Goal: Transaction & Acquisition: Book appointment/travel/reservation

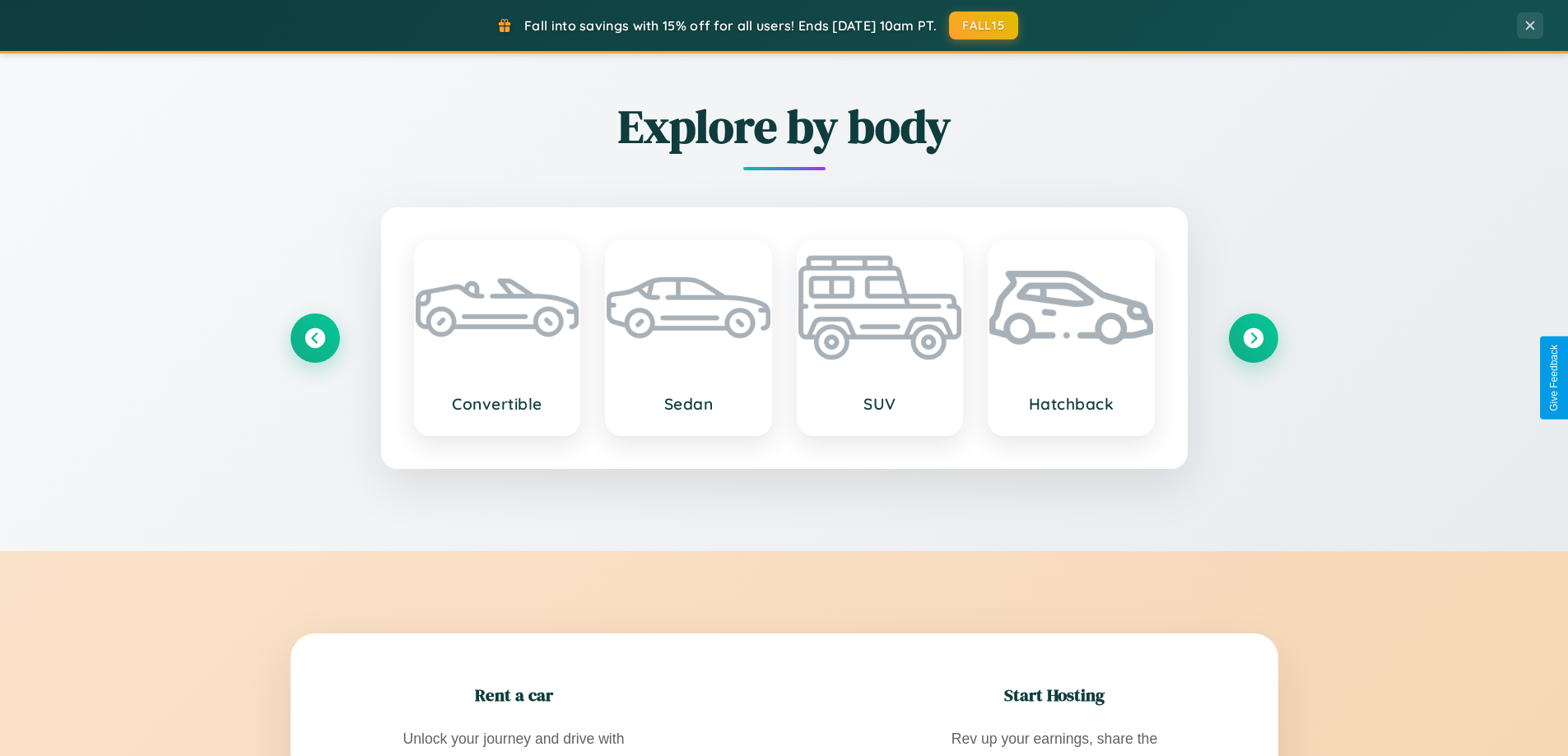
scroll to position [3166, 0]
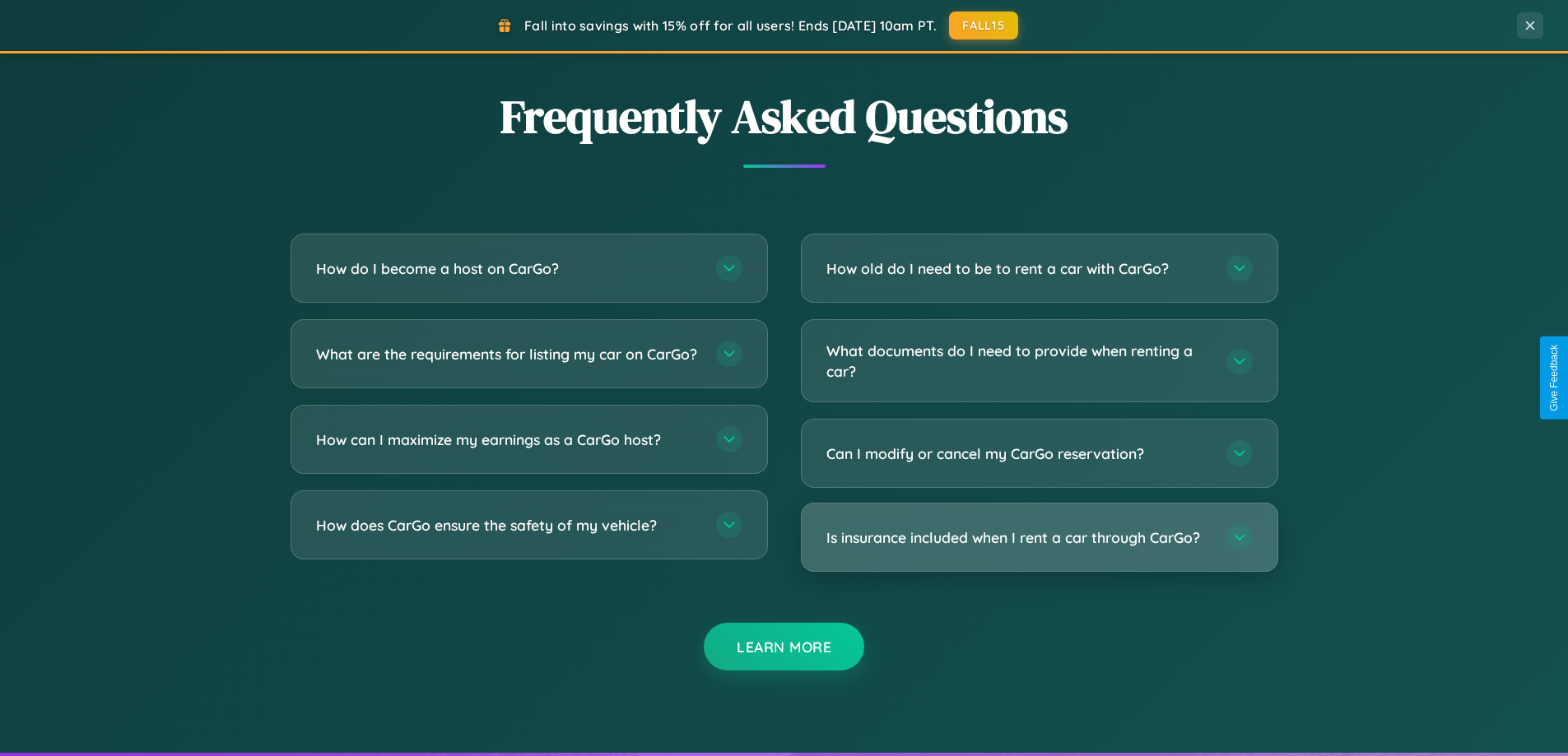
click at [1038, 537] on h3 "Is insurance included when I rent a car through CarGo?" at bounding box center [1018, 537] width 383 height 21
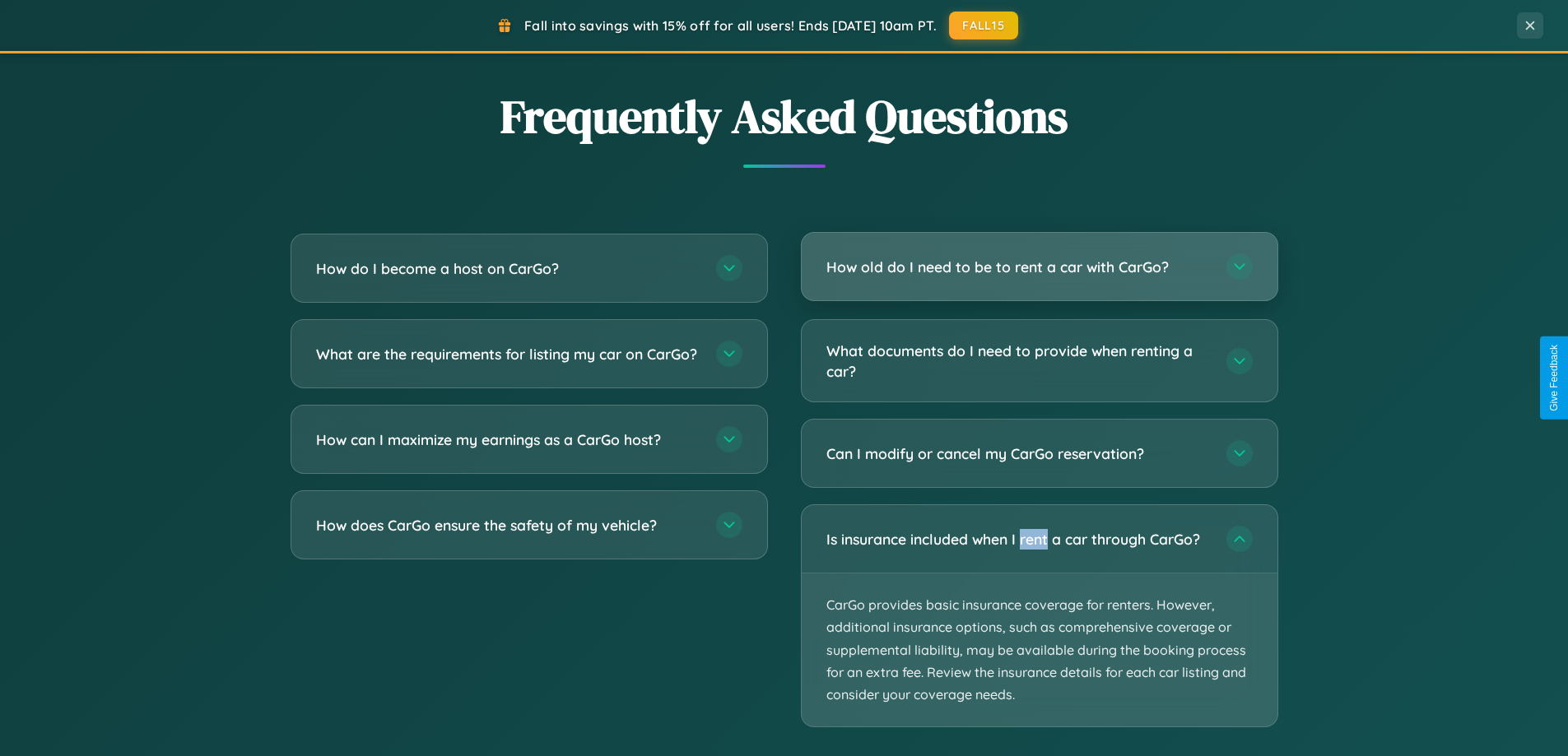
click at [1038, 268] on h3 "How old do I need to be to rent a car with CarGo?" at bounding box center [1018, 266] width 383 height 21
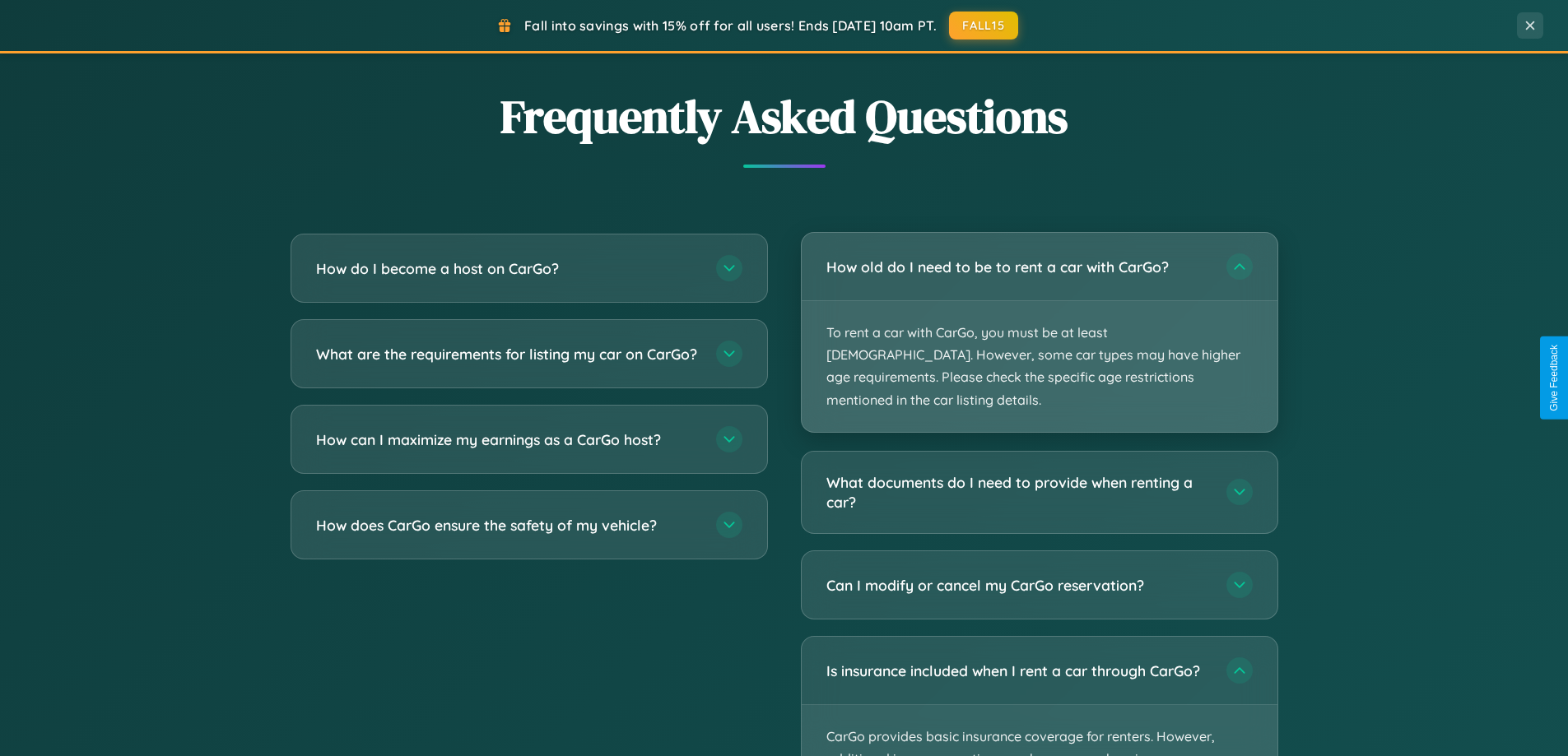
click at [1038, 321] on p "To rent a car with CarGo, you must be at least [DEMOGRAPHIC_DATA]. However, som…" at bounding box center [1039, 366] width 475 height 131
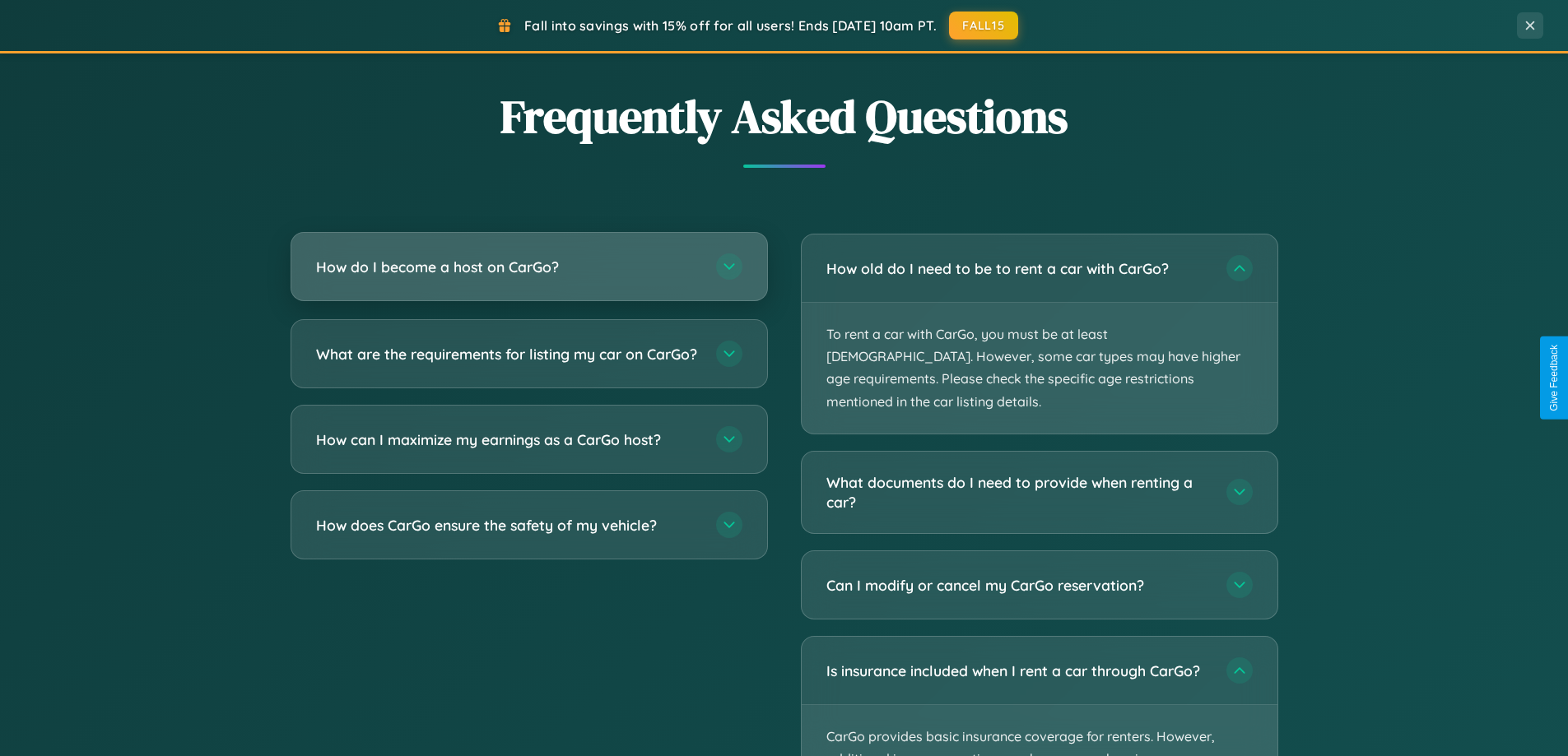
click at [529, 268] on h3 "How do I become a host on CarGo?" at bounding box center [507, 266] width 383 height 21
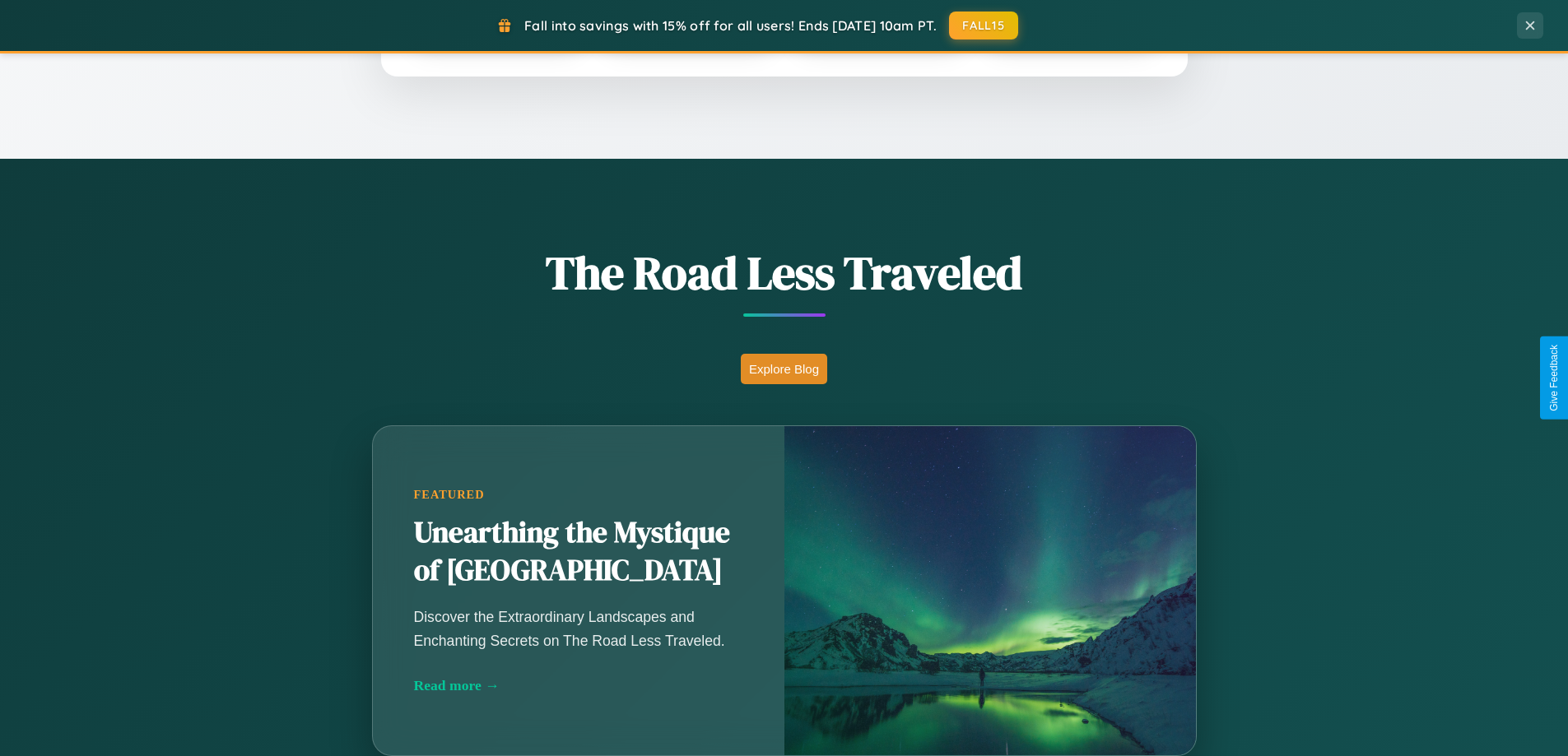
scroll to position [1132, 0]
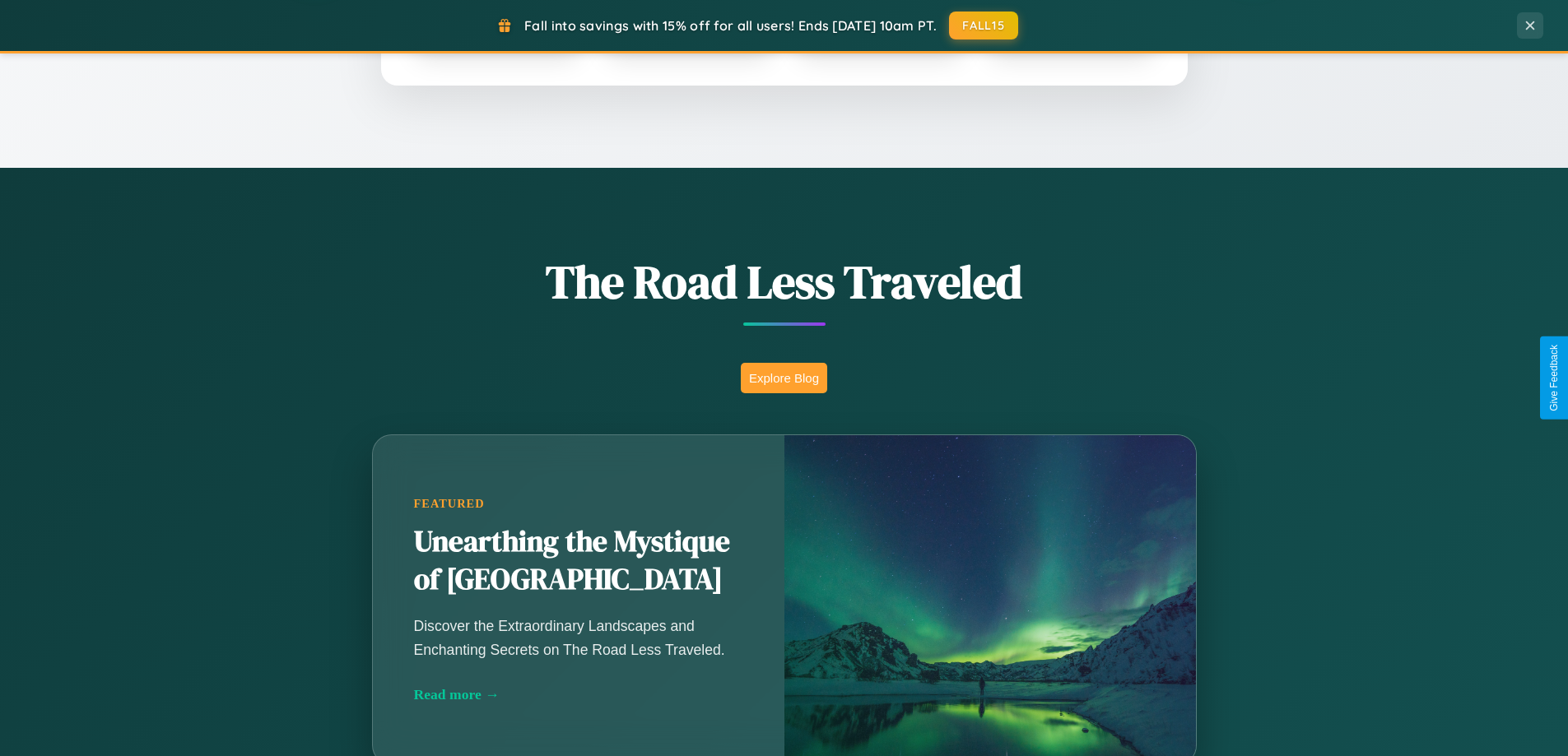
click at [783, 378] on button "Explore Blog" at bounding box center [783, 378] width 86 height 31
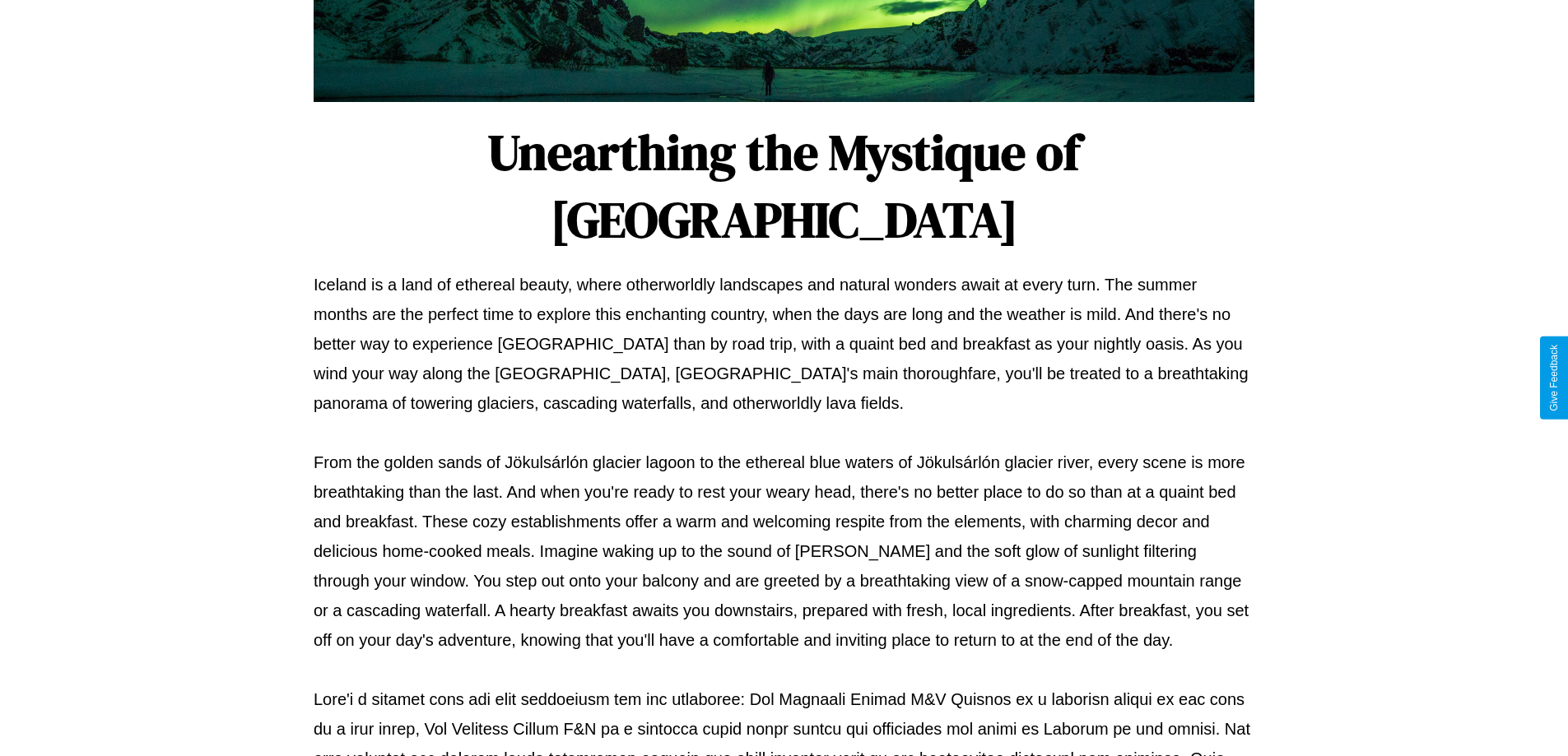
scroll to position [532, 0]
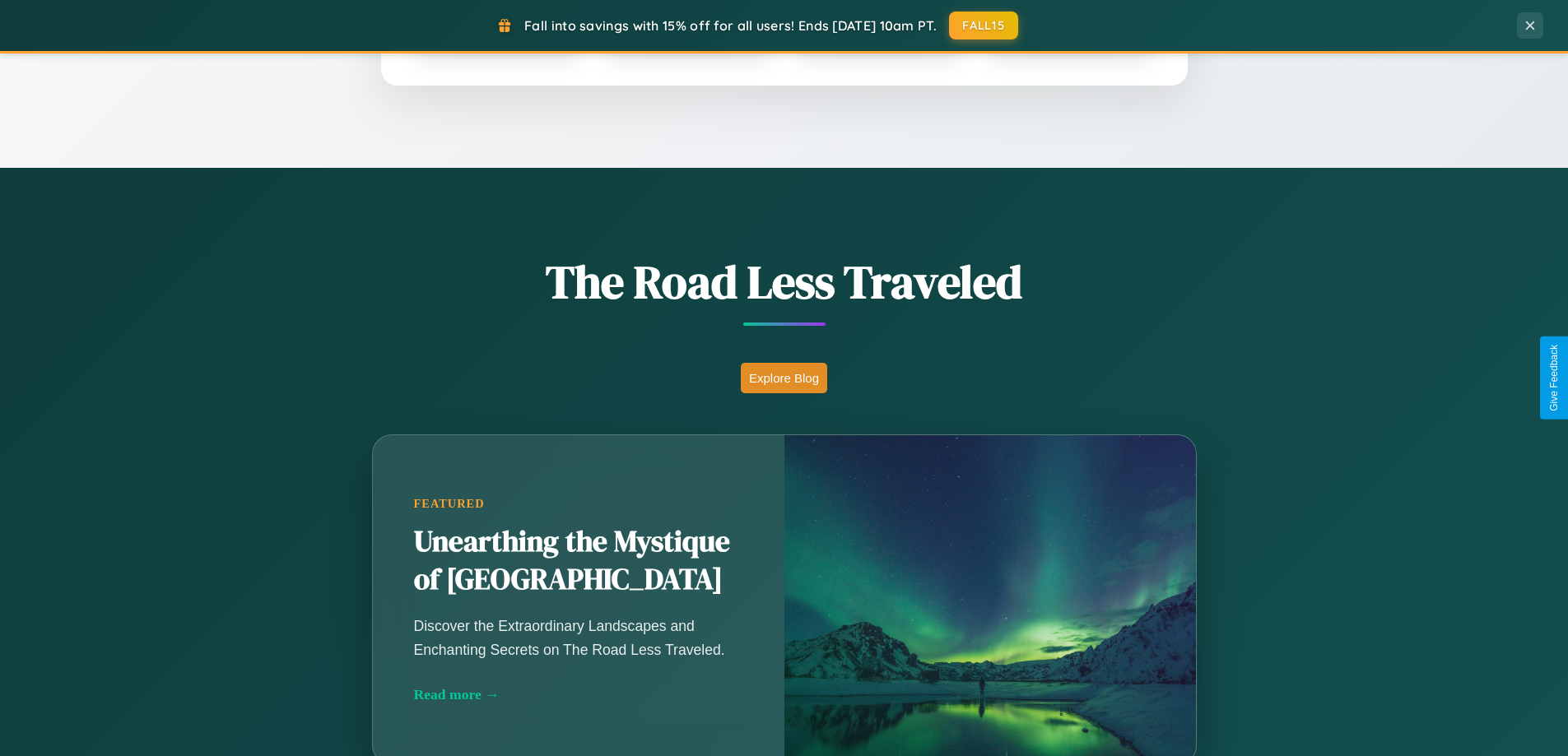
scroll to position [2643, 0]
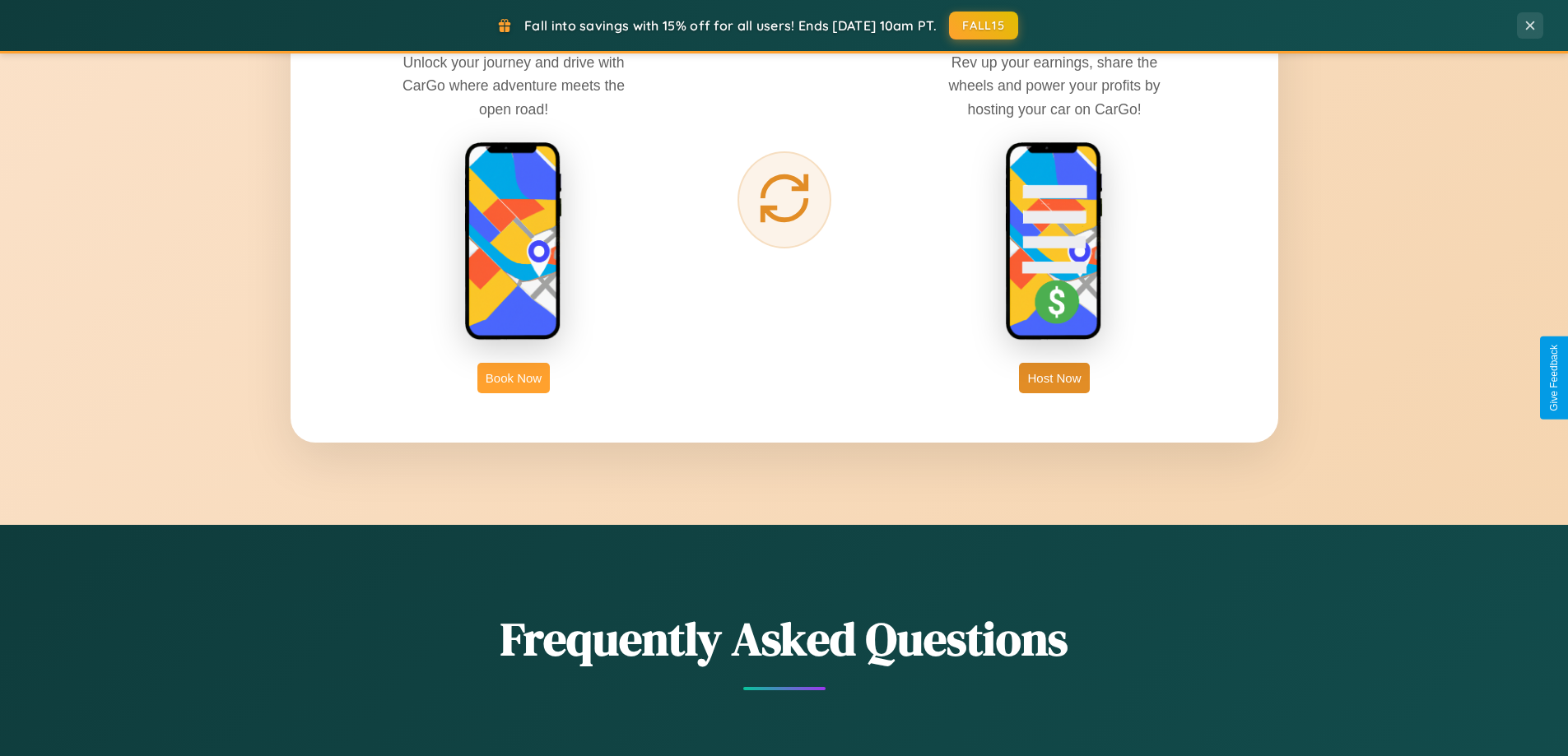
click at [514, 378] on button "Book Now" at bounding box center [513, 378] width 72 height 31
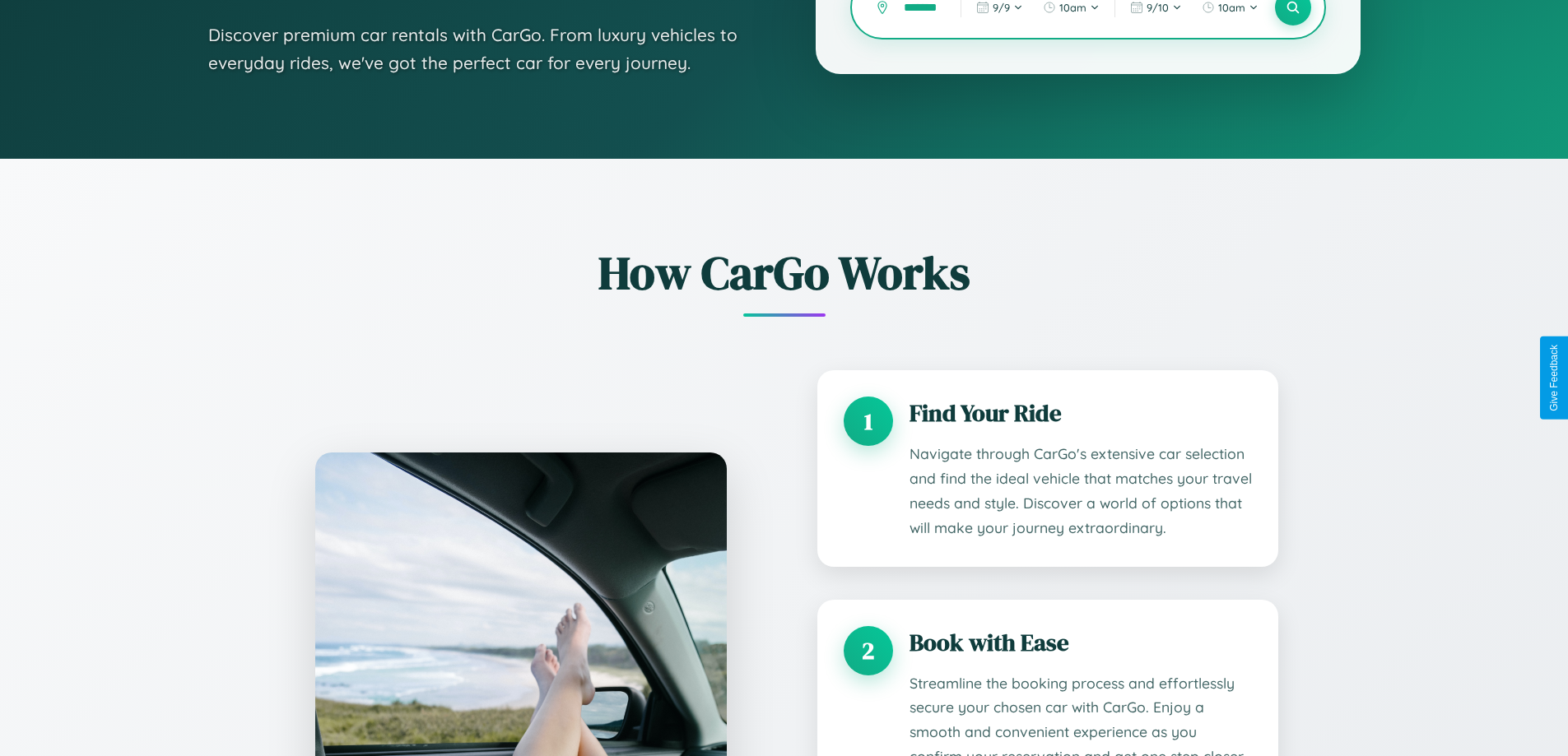
scroll to position [0, 7]
type input "*******"
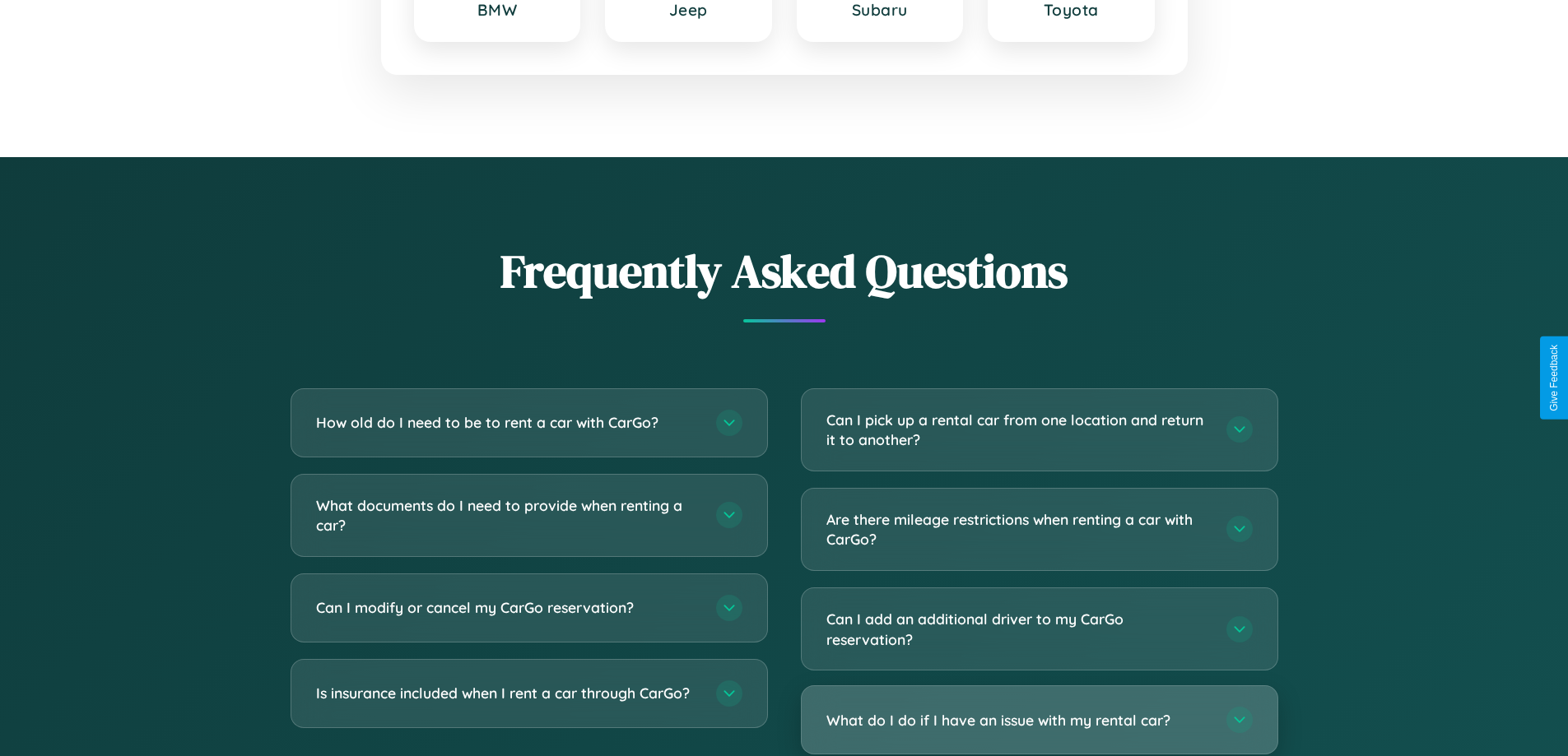
click at [1038, 720] on h3 "What do I do if I have an issue with my rental car?" at bounding box center [1018, 719] width 383 height 21
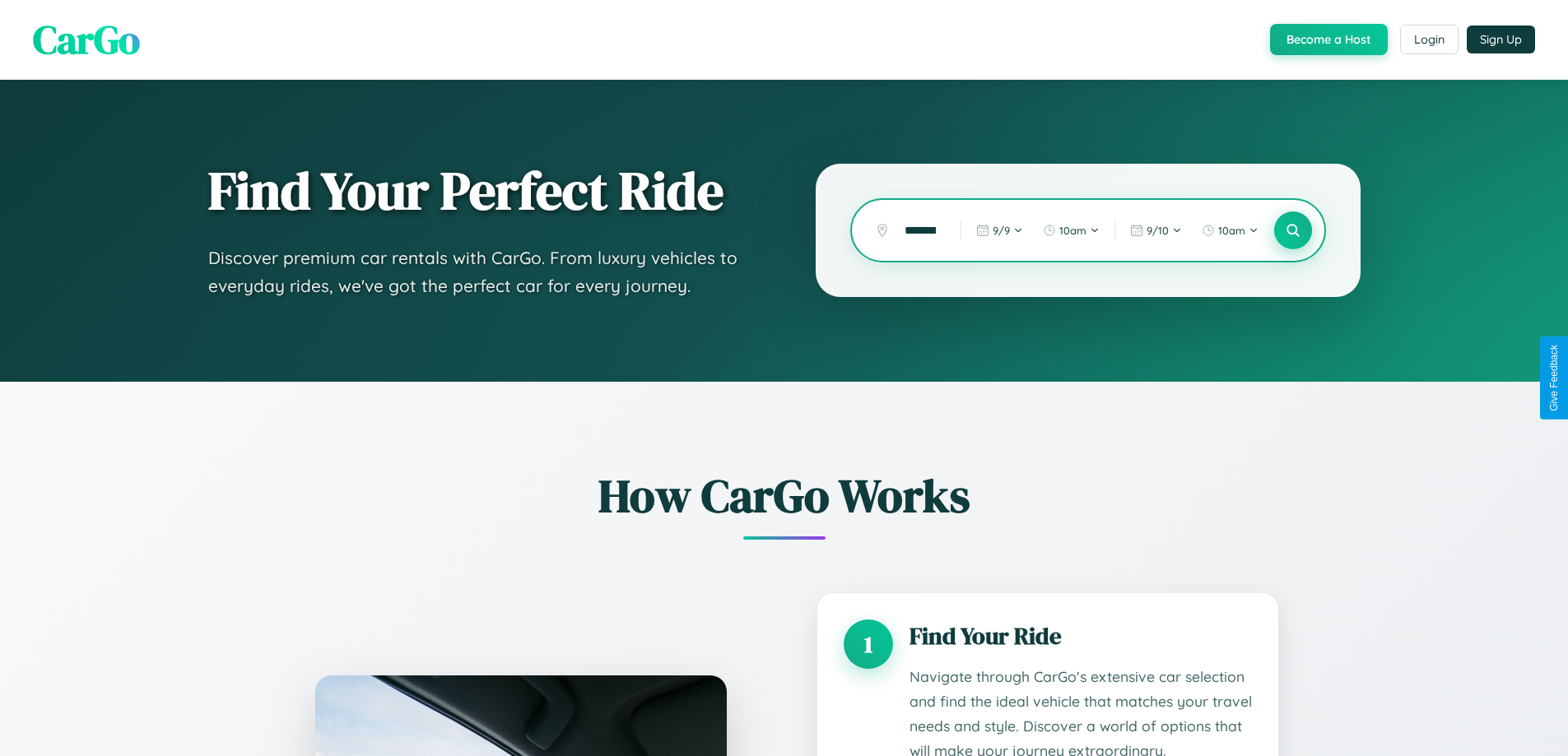
click at [1292, 231] on icon at bounding box center [1293, 231] width 16 height 16
